Goal: Information Seeking & Learning: Learn about a topic

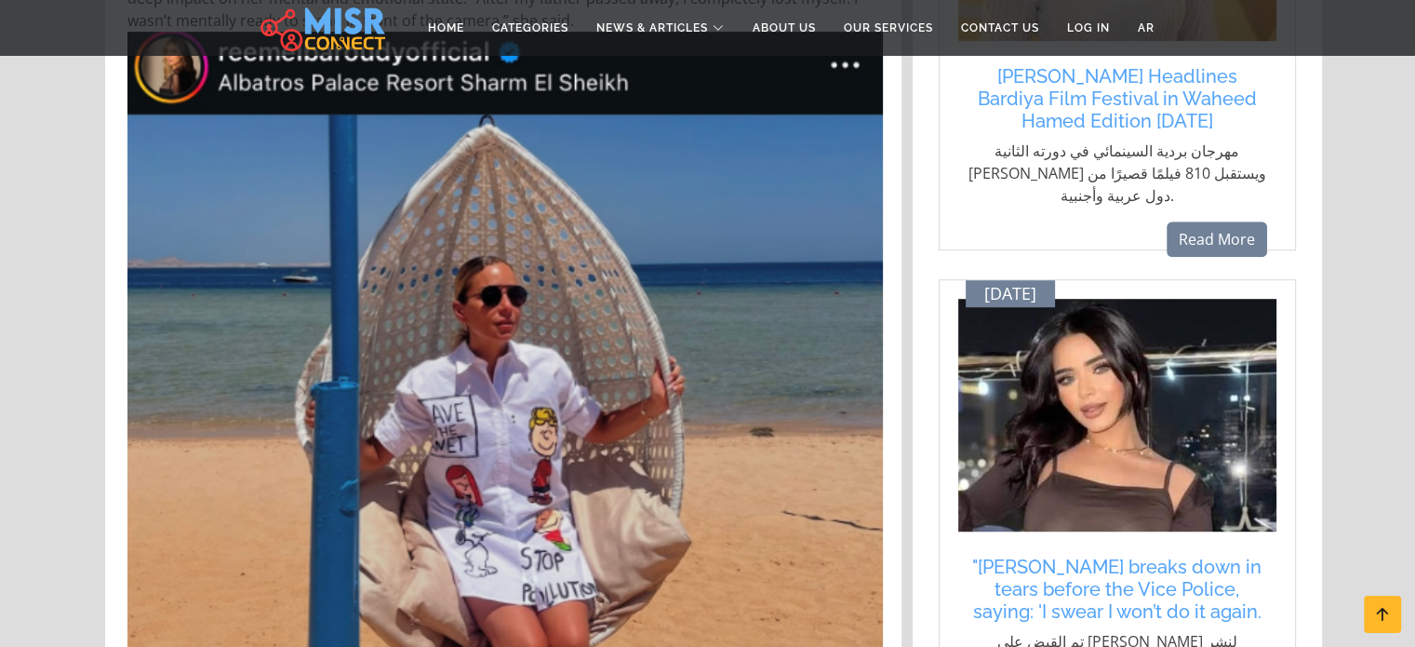
scroll to position [1157, 0]
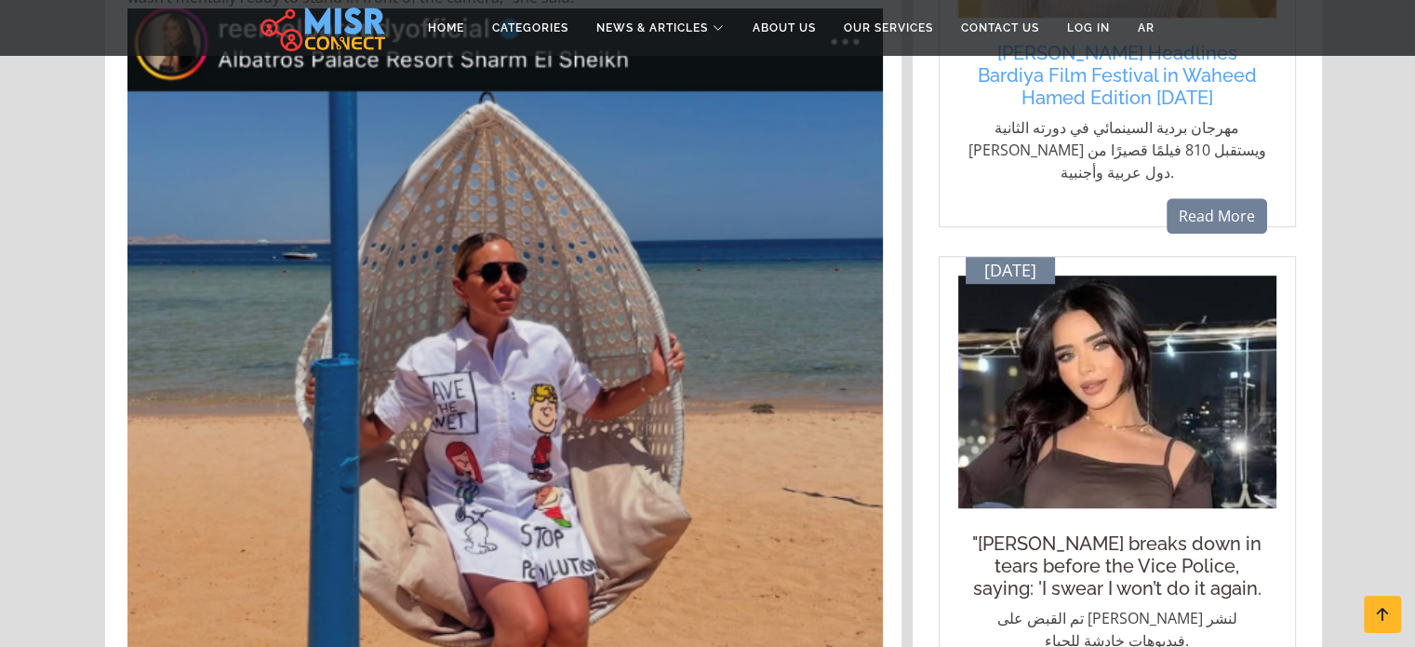
click at [1083, 532] on h5 ""[PERSON_NAME] breaks down in tears before the Vice Police, saying: 'I swear I …" at bounding box center [1117, 565] width 300 height 67
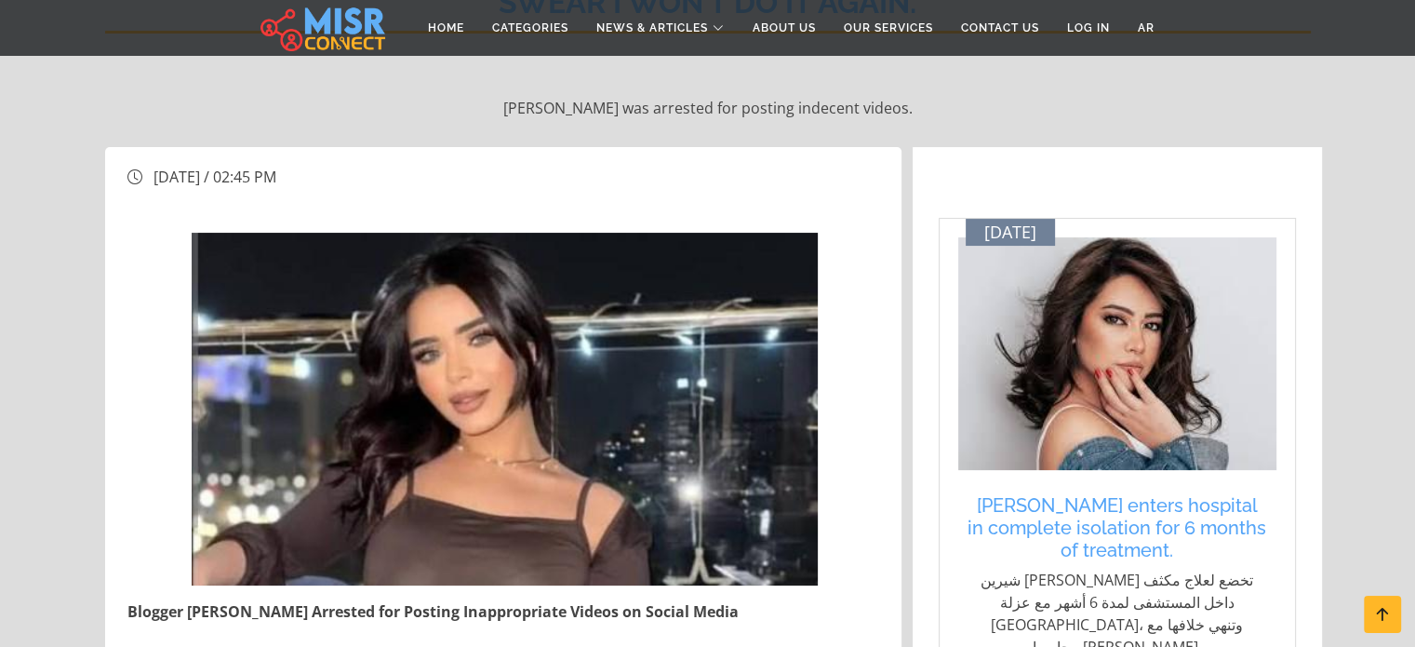
scroll to position [259, 0]
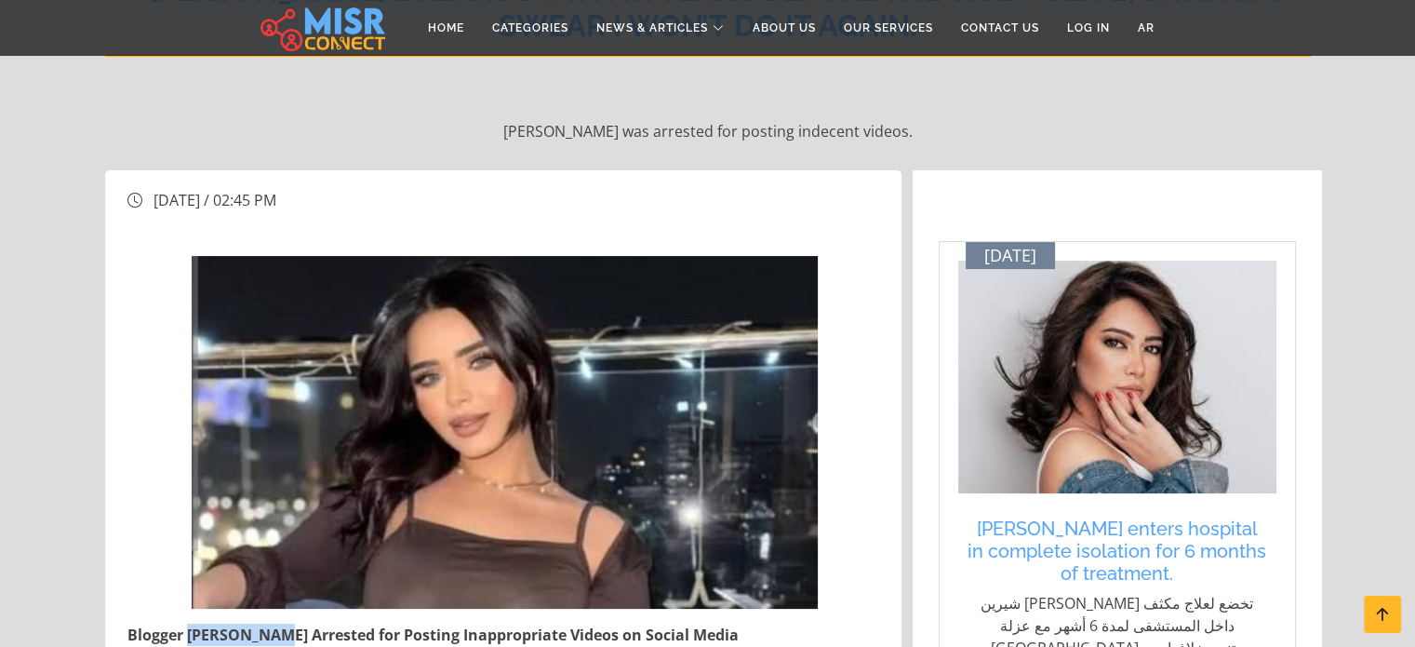
drag, startPoint x: 189, startPoint y: 633, endPoint x: 271, endPoint y: 632, distance: 81.9
click at [271, 632] on strong "Blogger [PERSON_NAME] Arrested for Posting Inappropriate Videos on Social Media" at bounding box center [432, 634] width 611 height 20
copy strong "[PERSON_NAME]"
